Goal: Find specific page/section: Find specific page/section

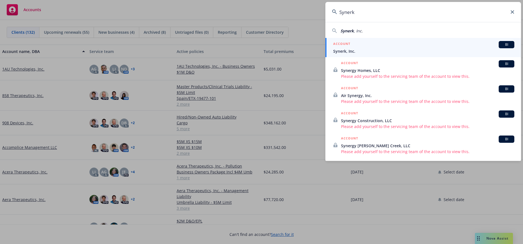
click at [362, 32] on div "Synerk , Inc." at bounding box center [423, 31] width 182 height 6
type input "Synerk, Inc."
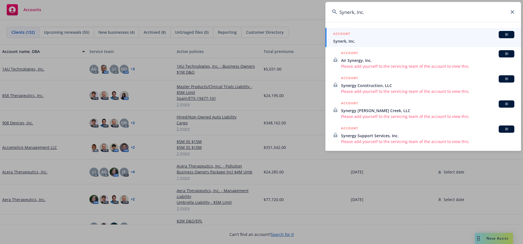
click at [350, 42] on span "Synerk, Inc." at bounding box center [423, 41] width 181 height 6
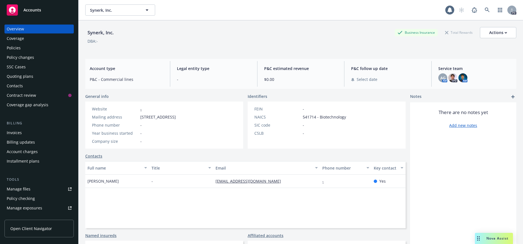
click at [27, 50] on div "Policies" at bounding box center [39, 48] width 65 height 9
